Goal: Transaction & Acquisition: Obtain resource

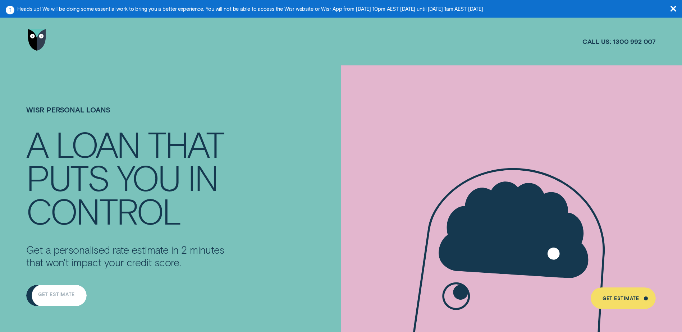
click at [65, 294] on div "Get Estimate" at bounding box center [56, 294] width 36 height 4
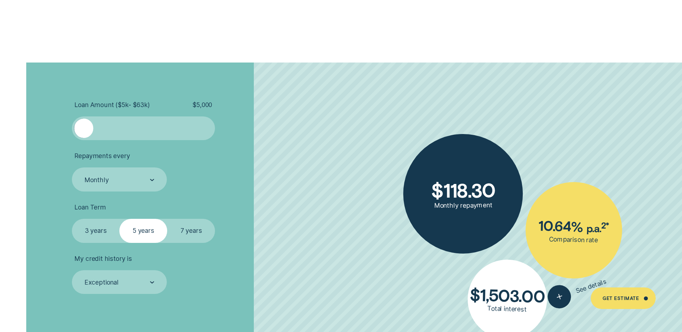
scroll to position [1617, 0]
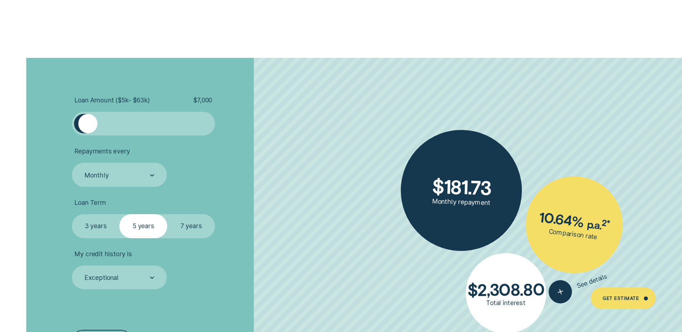
click at [87, 121] on div at bounding box center [87, 123] width 19 height 19
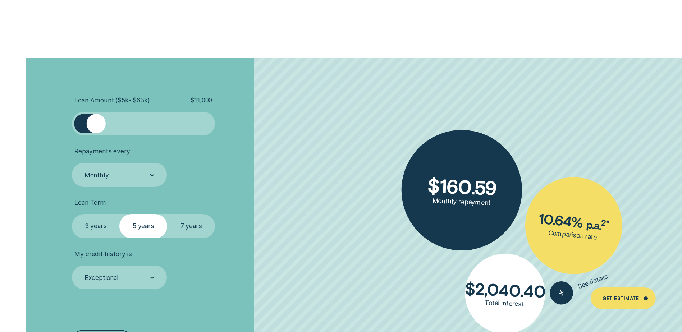
drag, startPoint x: 84, startPoint y: 123, endPoint x: 97, endPoint y: 123, distance: 13.3
click at [97, 123] on div at bounding box center [96, 123] width 19 height 19
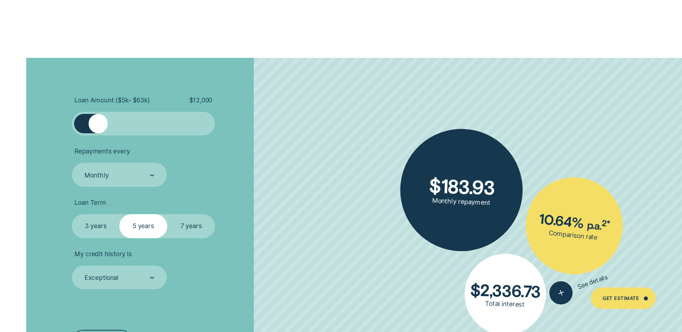
click at [99, 123] on div at bounding box center [97, 123] width 19 height 19
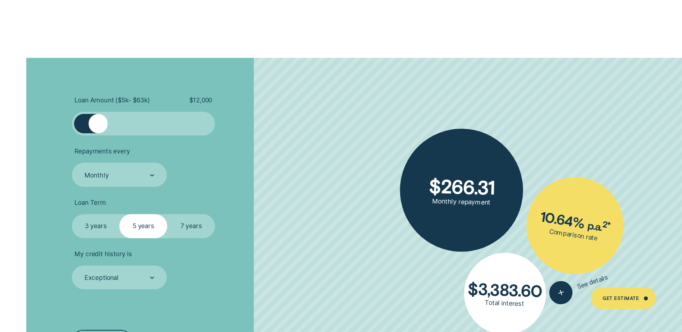
click at [187, 223] on label "7 years" at bounding box center [191, 226] width 48 height 24
click at [167, 214] on input "7 years" at bounding box center [167, 214] width 0 height 0
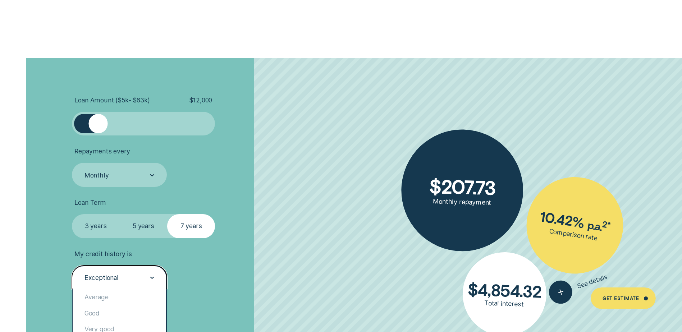
click at [145, 271] on div "Exceptional" at bounding box center [119, 278] width 95 height 24
click at [100, 309] on div "Good" at bounding box center [119, 313] width 93 height 16
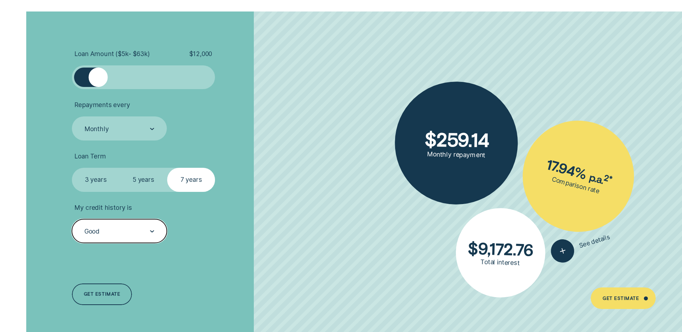
scroll to position [1689, 0]
